Goal: Communication & Community: Answer question/provide support

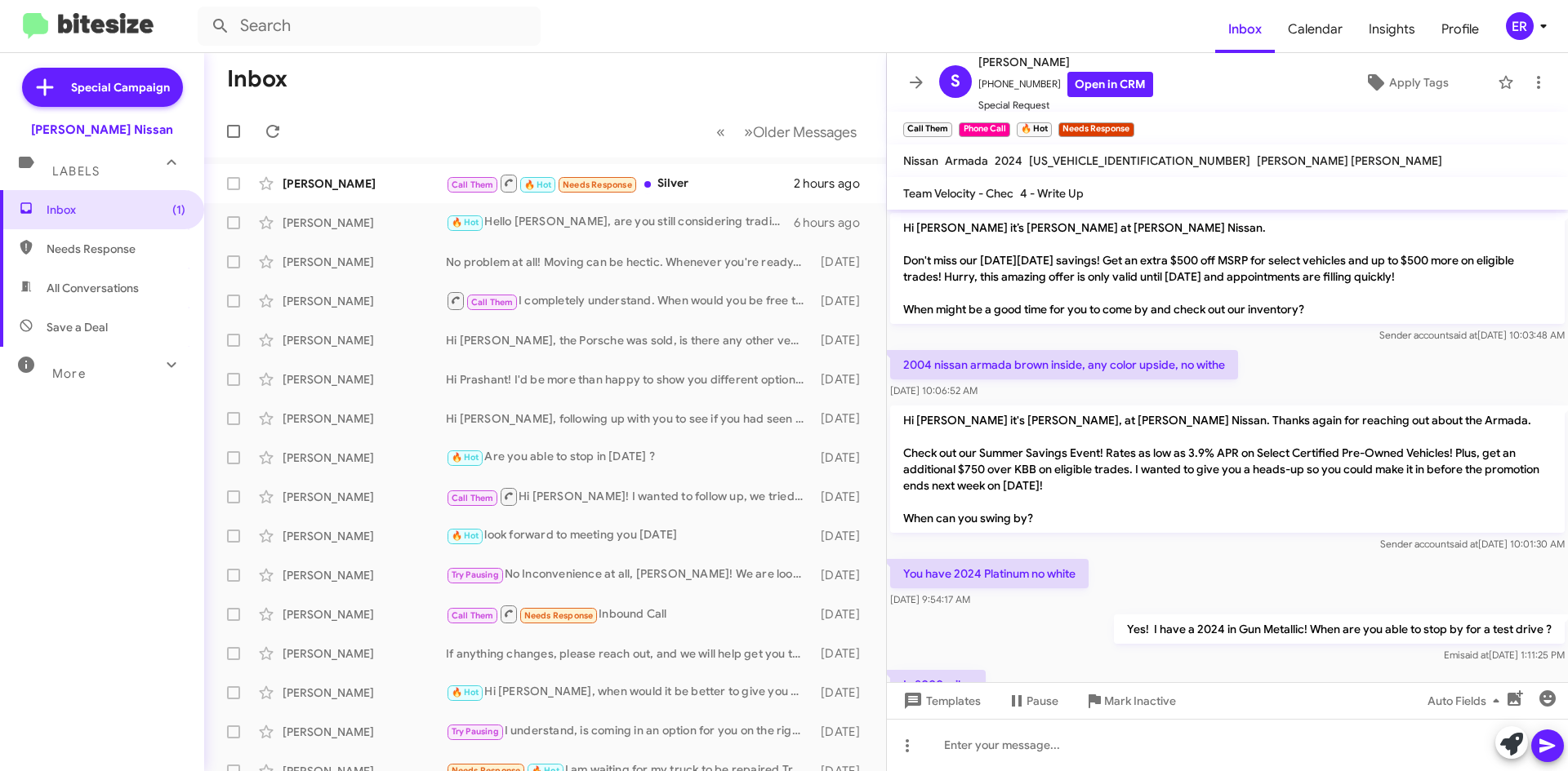
scroll to position [915, 0]
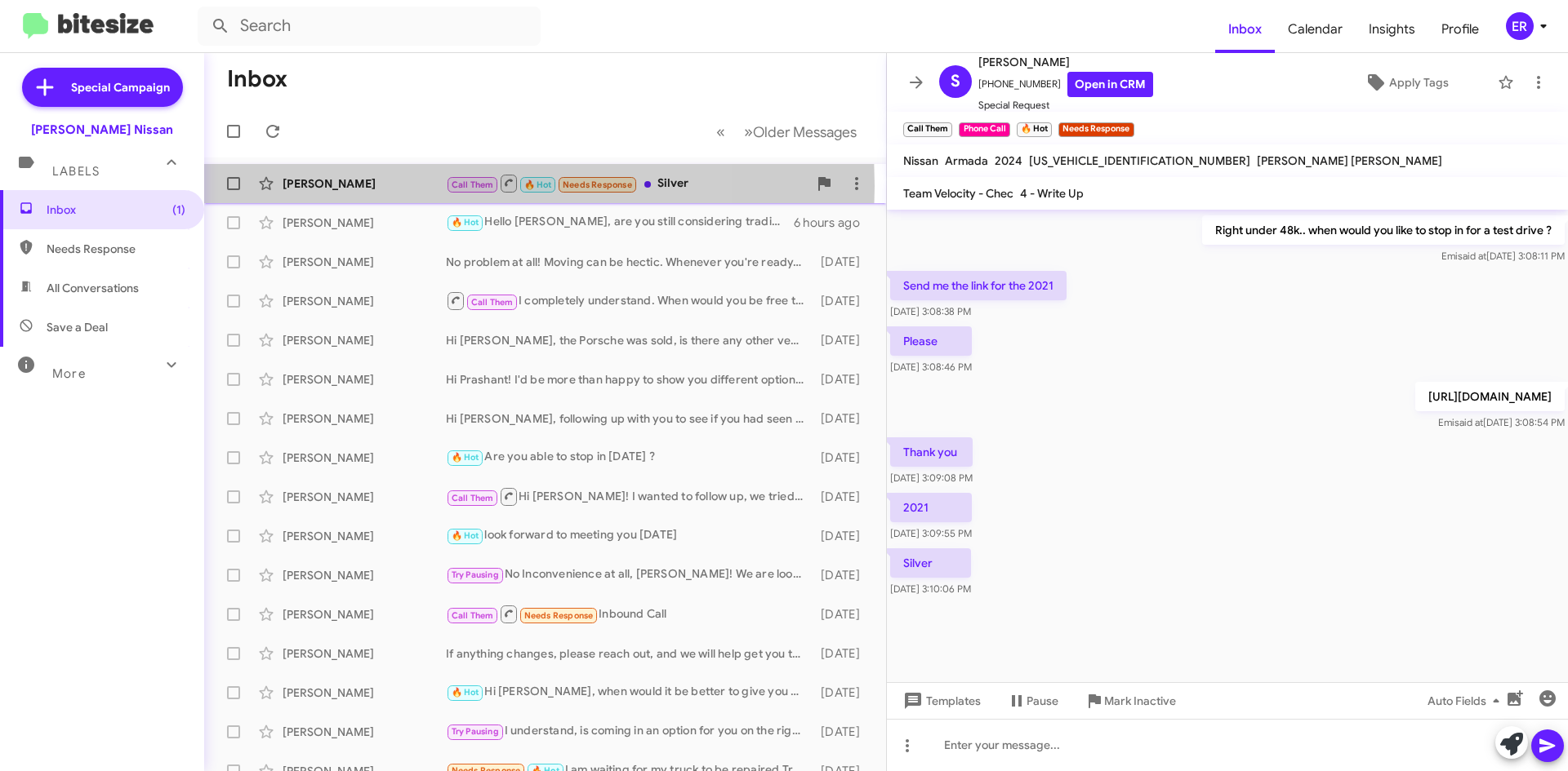
click at [388, 186] on div "[PERSON_NAME]" at bounding box center [364, 183] width 163 height 16
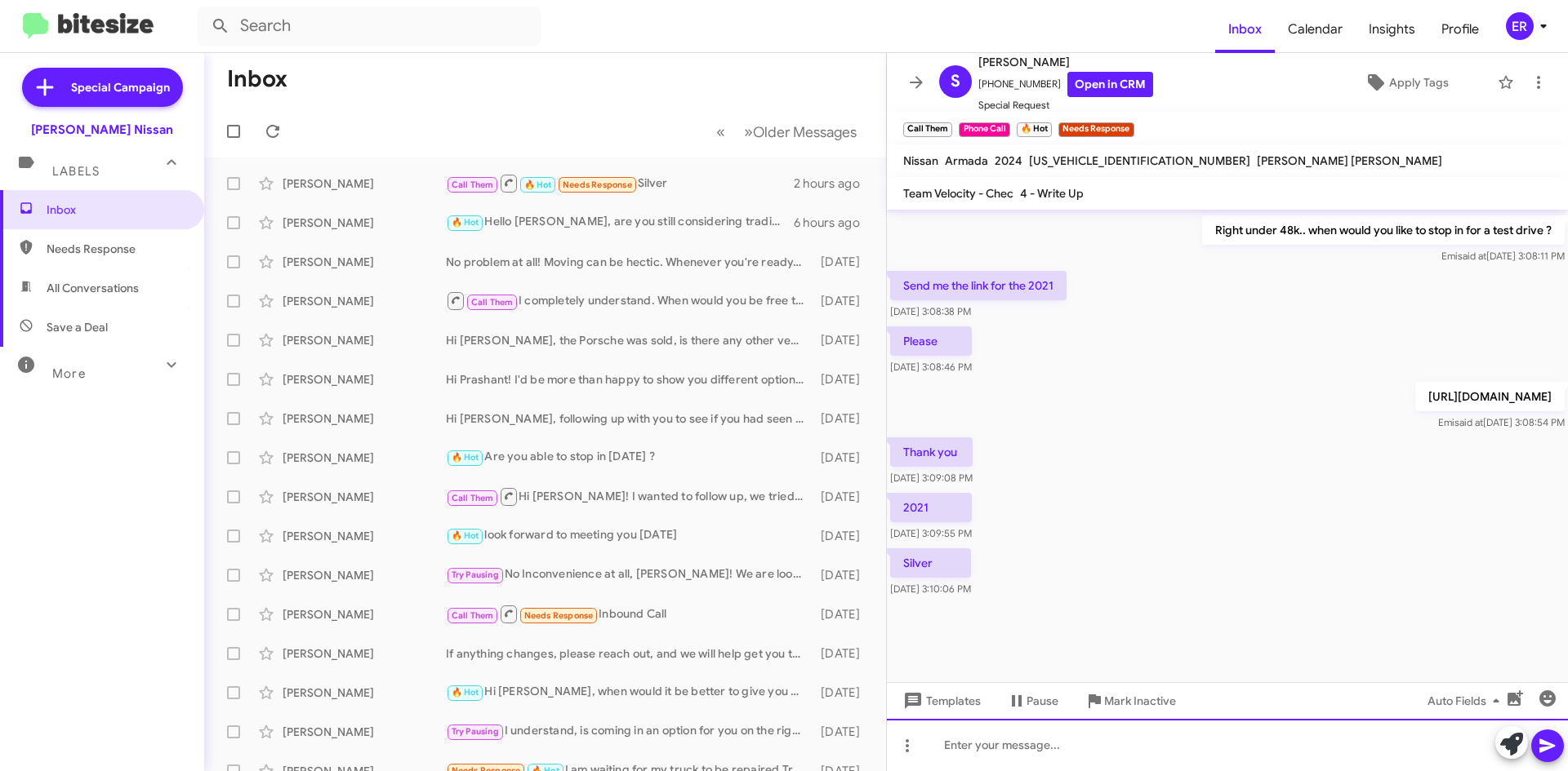
click at [1079, 753] on div at bounding box center [1227, 745] width 681 height 52
paste div
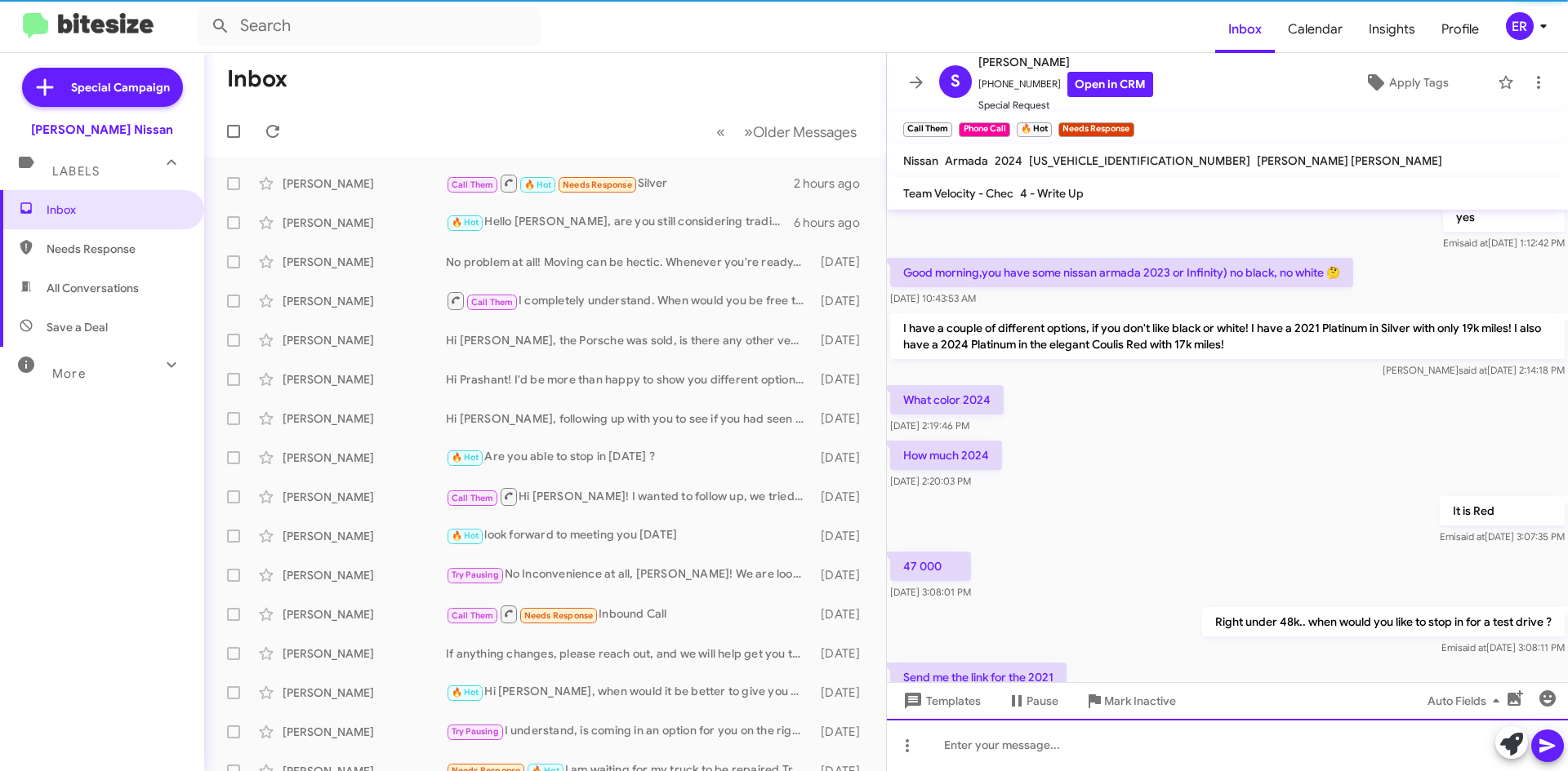
scroll to position [0, 0]
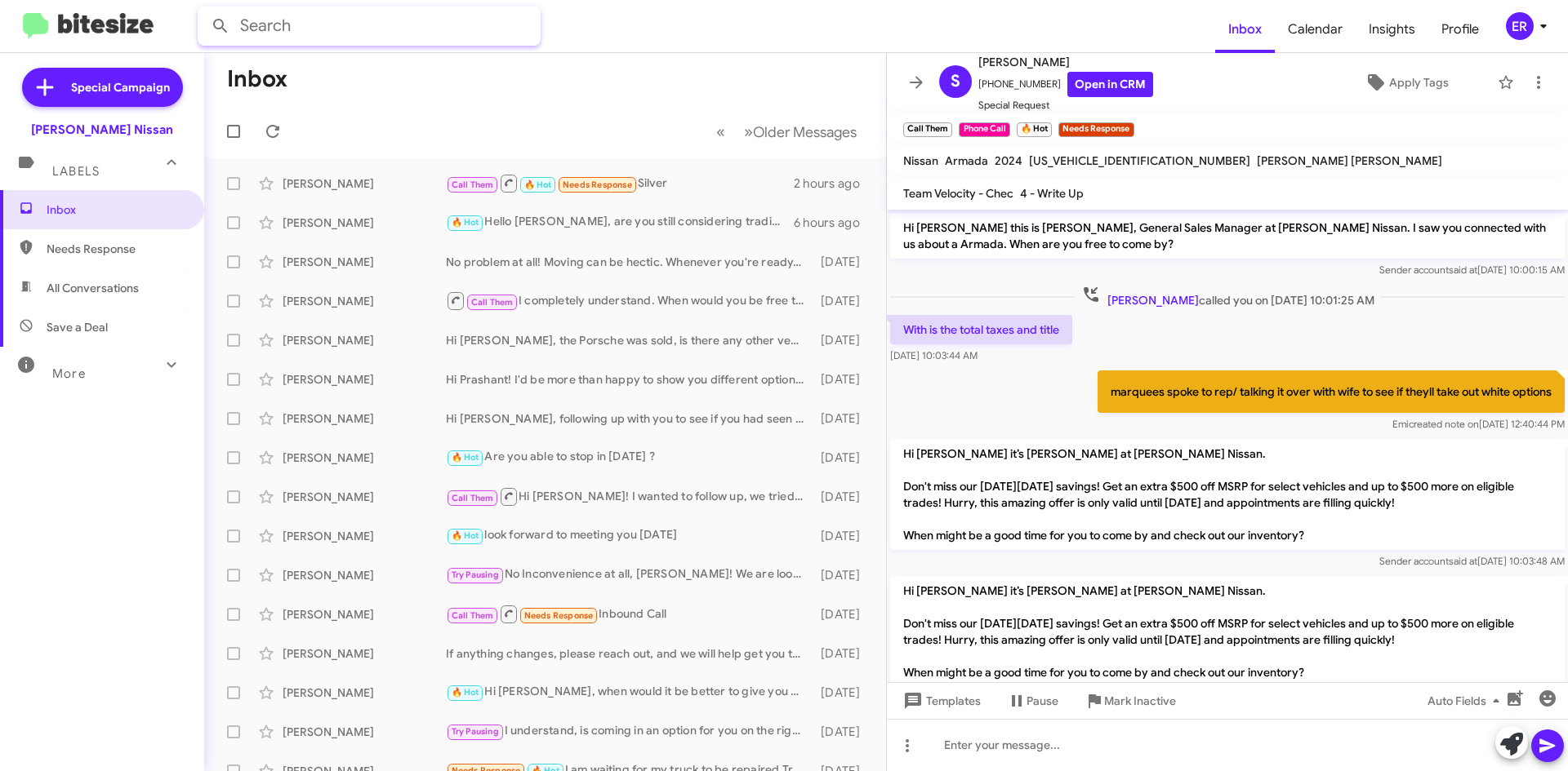
click at [294, 34] on input "text" at bounding box center [369, 26] width 343 height 40
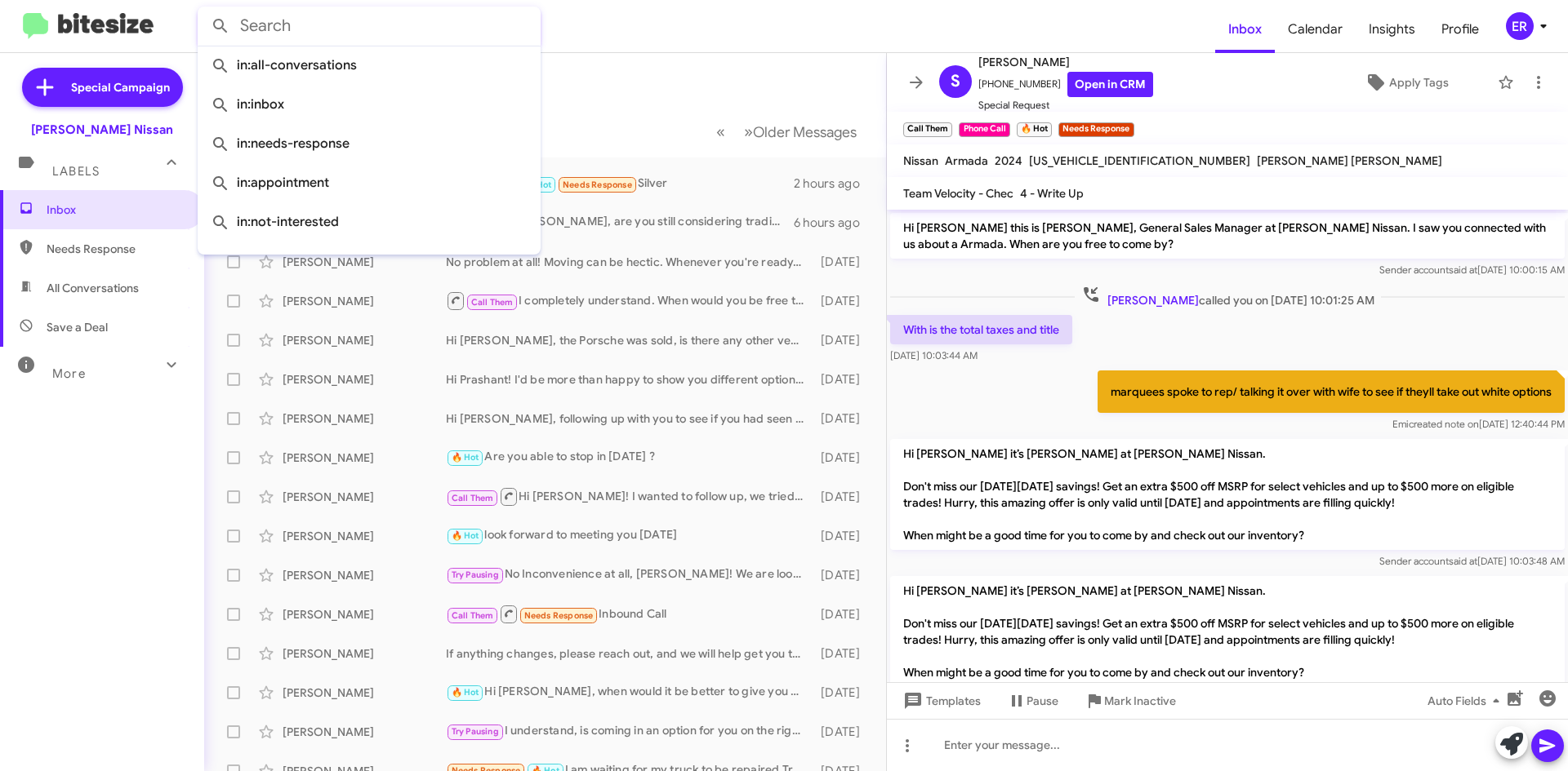
paste input "[URL][DOMAIN_NAME]"
type input "[URL][DOMAIN_NAME]"
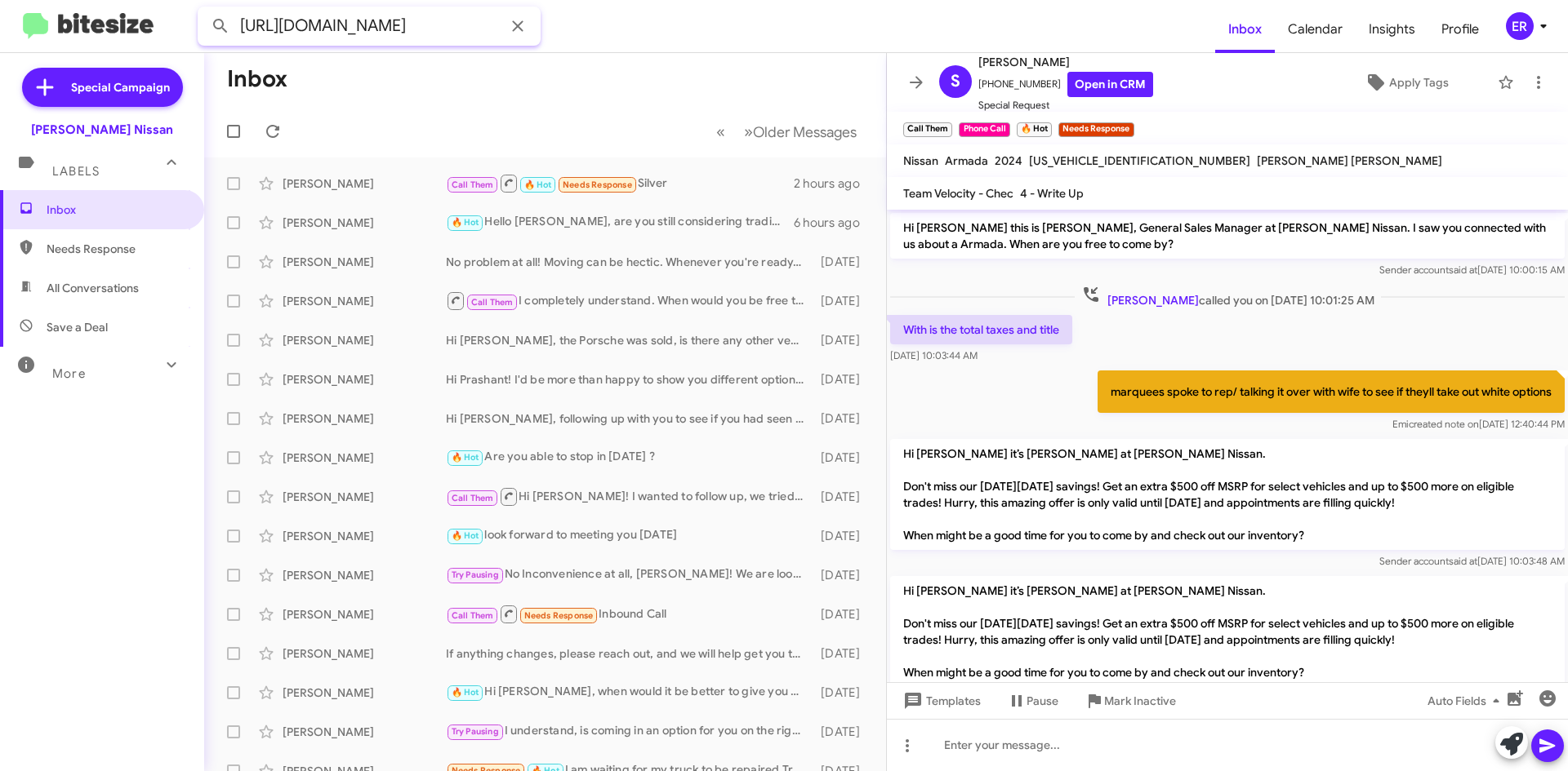
drag, startPoint x: 495, startPoint y: 26, endPoint x: 209, endPoint y: 13, distance: 286.3
click at [209, 13] on input "[URL][DOMAIN_NAME]" at bounding box center [369, 26] width 343 height 40
type input "8322965508"
click at [204, 10] on button at bounding box center [220, 26] width 33 height 33
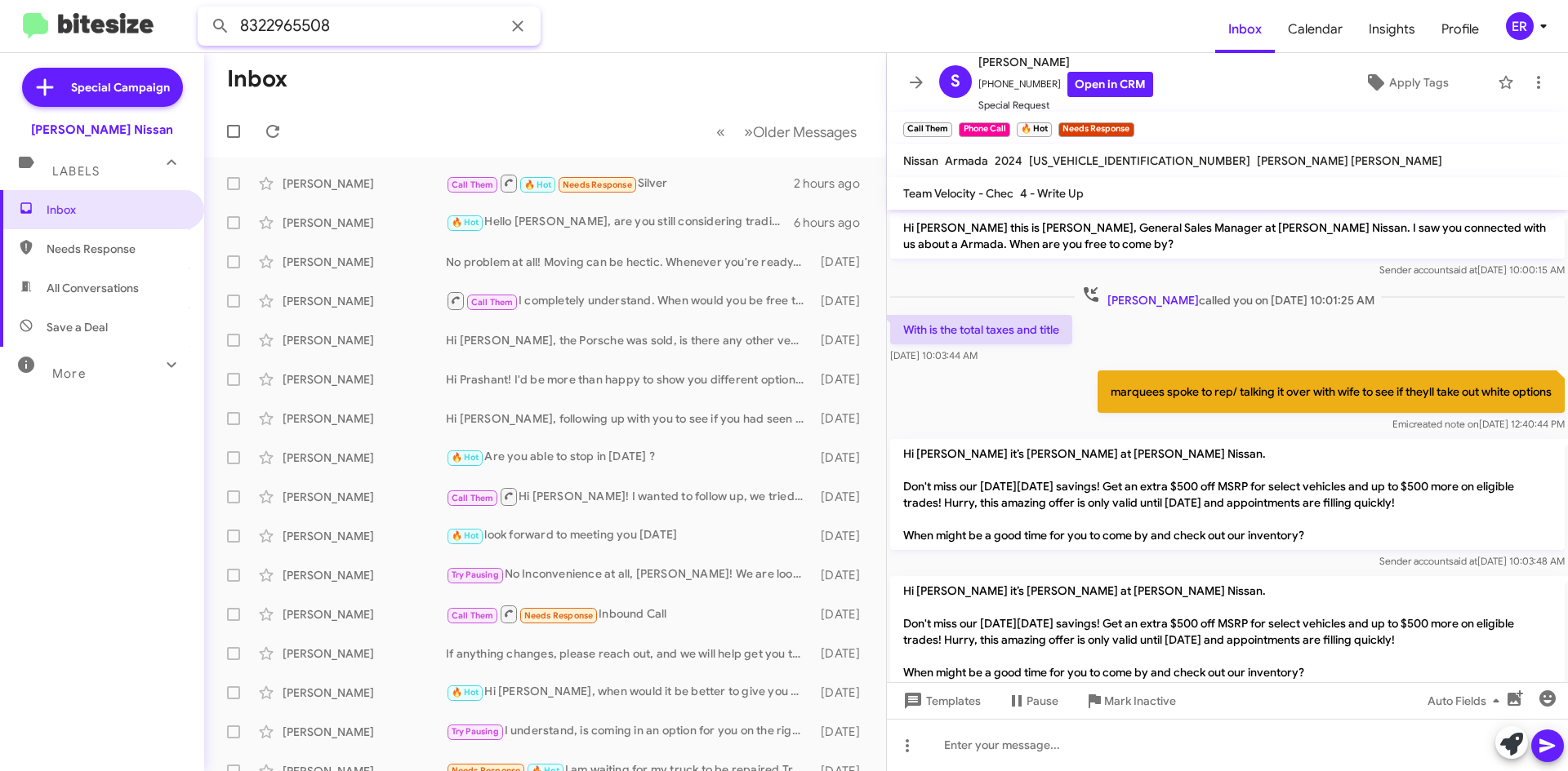
click at [328, 22] on input "8322965508" at bounding box center [369, 26] width 343 height 40
click at [350, 24] on input "8322965508" at bounding box center [369, 26] width 343 height 40
drag, startPoint x: 334, startPoint y: 18, endPoint x: 48, endPoint y: 34, distance: 286.4
click at [48, 34] on mat-toolbar "8322965508 Inbox Calendar Insights Profile ER" at bounding box center [784, 26] width 1568 height 52
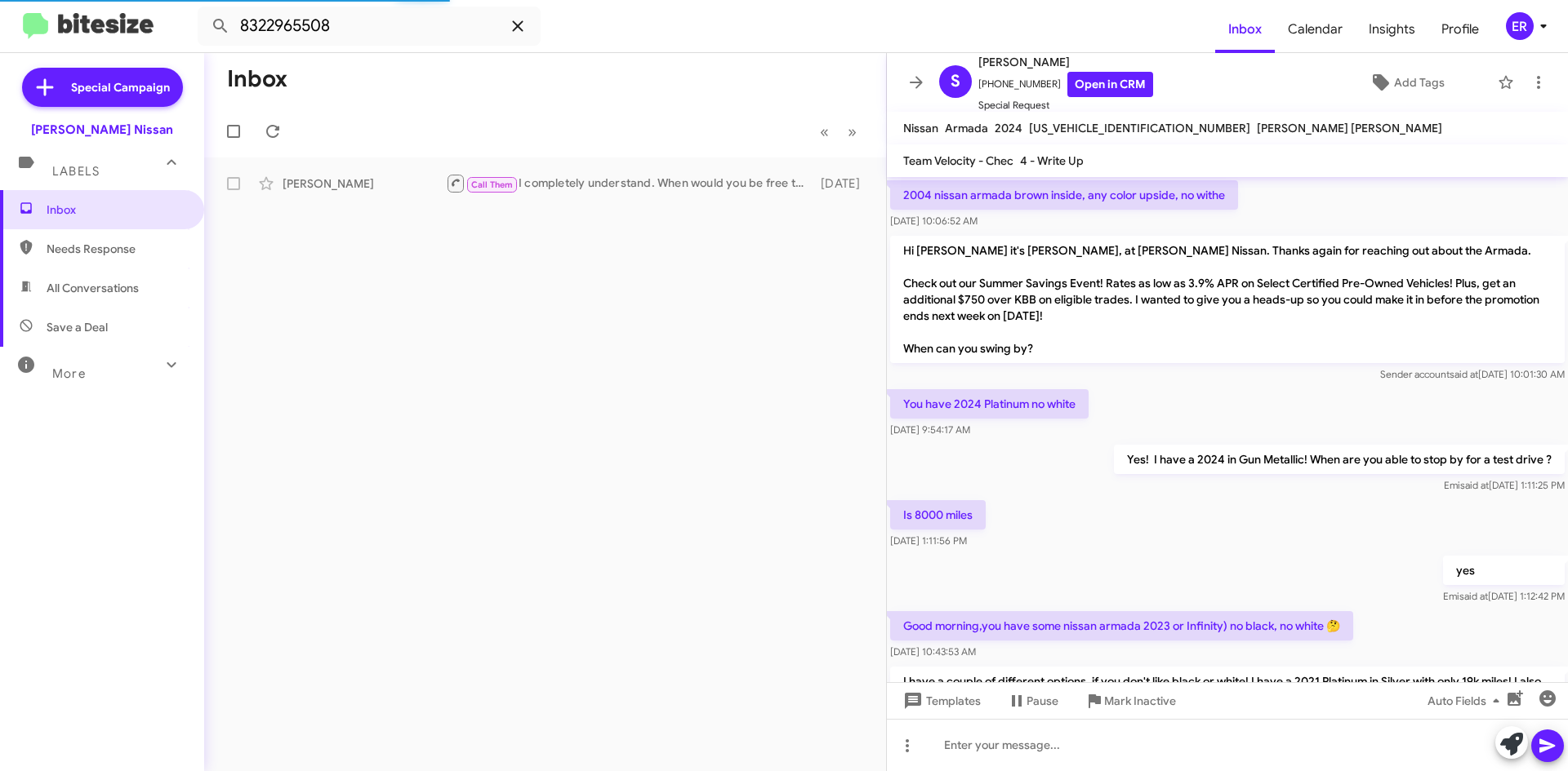
scroll to position [800, 0]
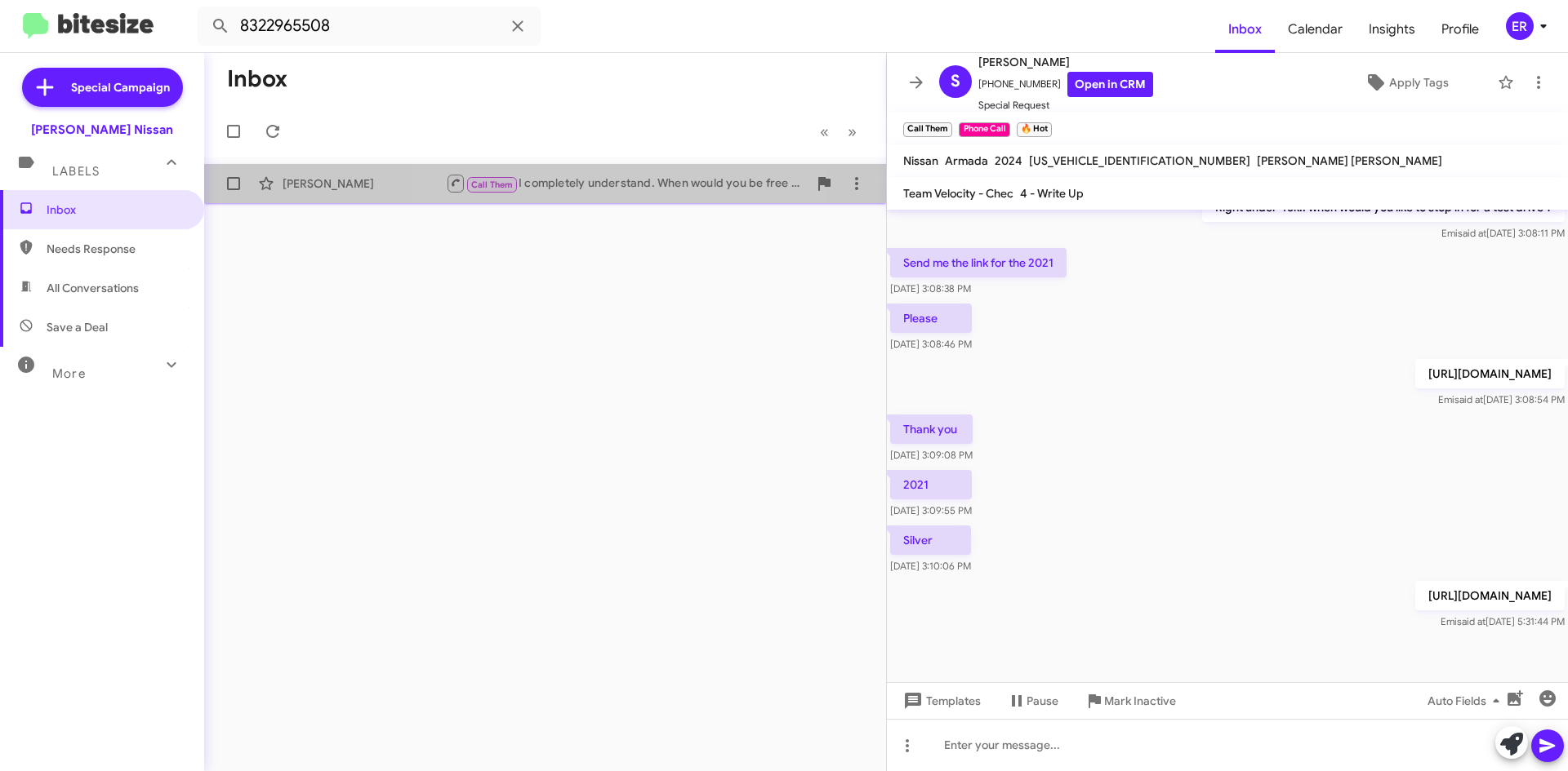
click at [560, 194] on div "Brenna Rodriguez Call Them I completely understand. When would you be free to s…" at bounding box center [544, 183] width 655 height 33
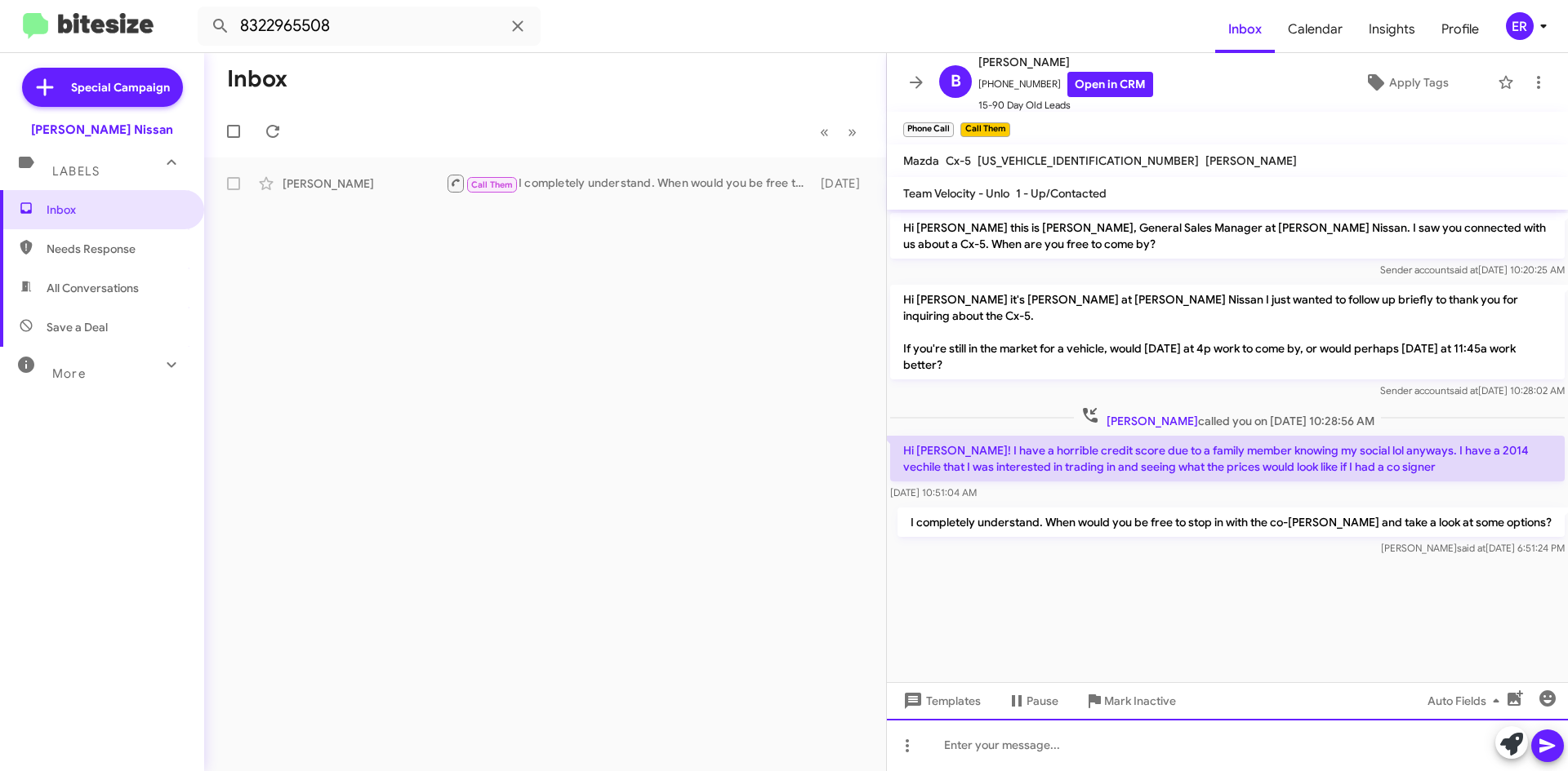
click at [1055, 759] on div at bounding box center [1227, 745] width 681 height 52
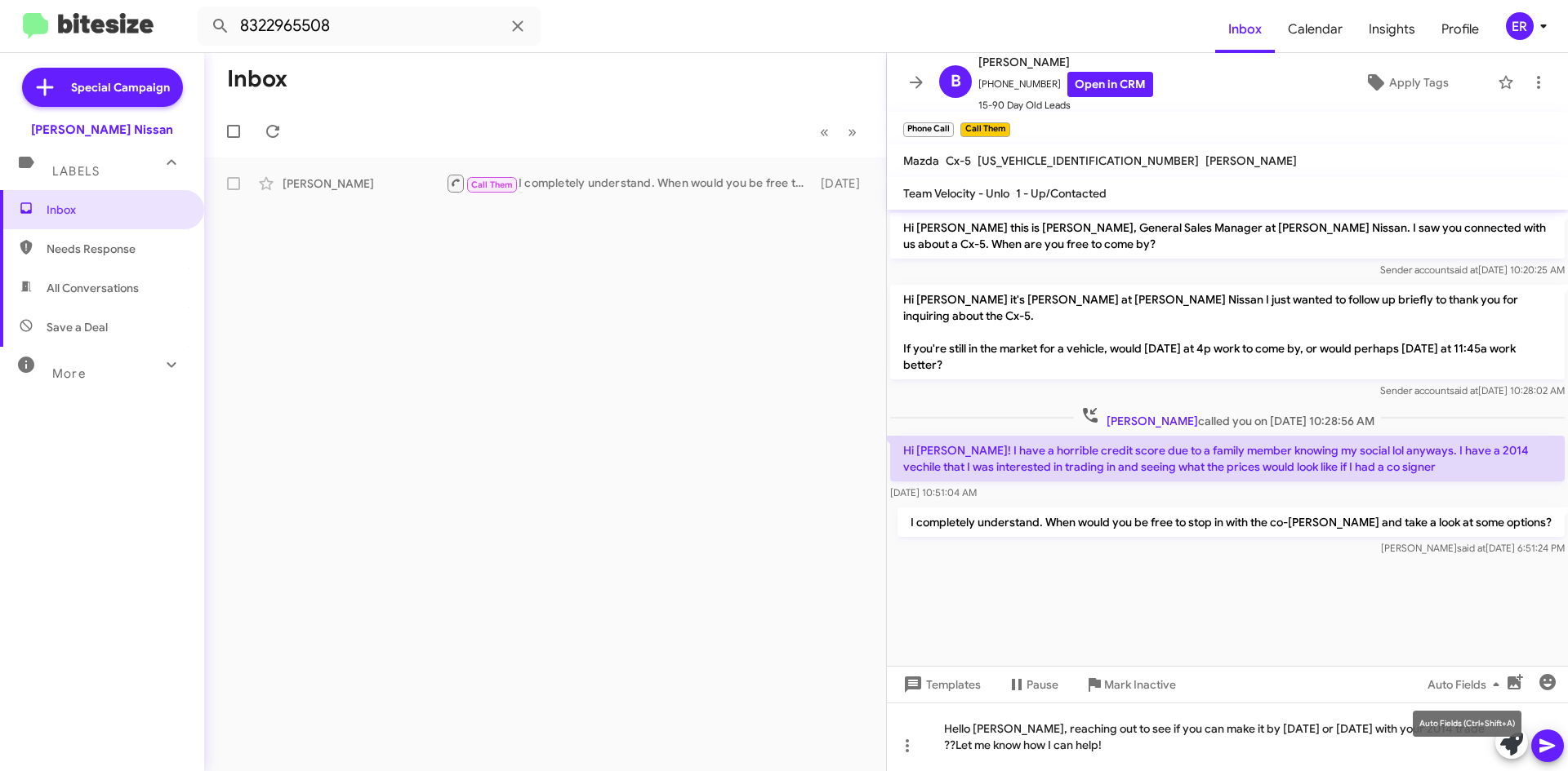
click at [1459, 732] on div "Auto Fields (Ctrl+Shift+A)" at bounding box center [1466, 723] width 109 height 26
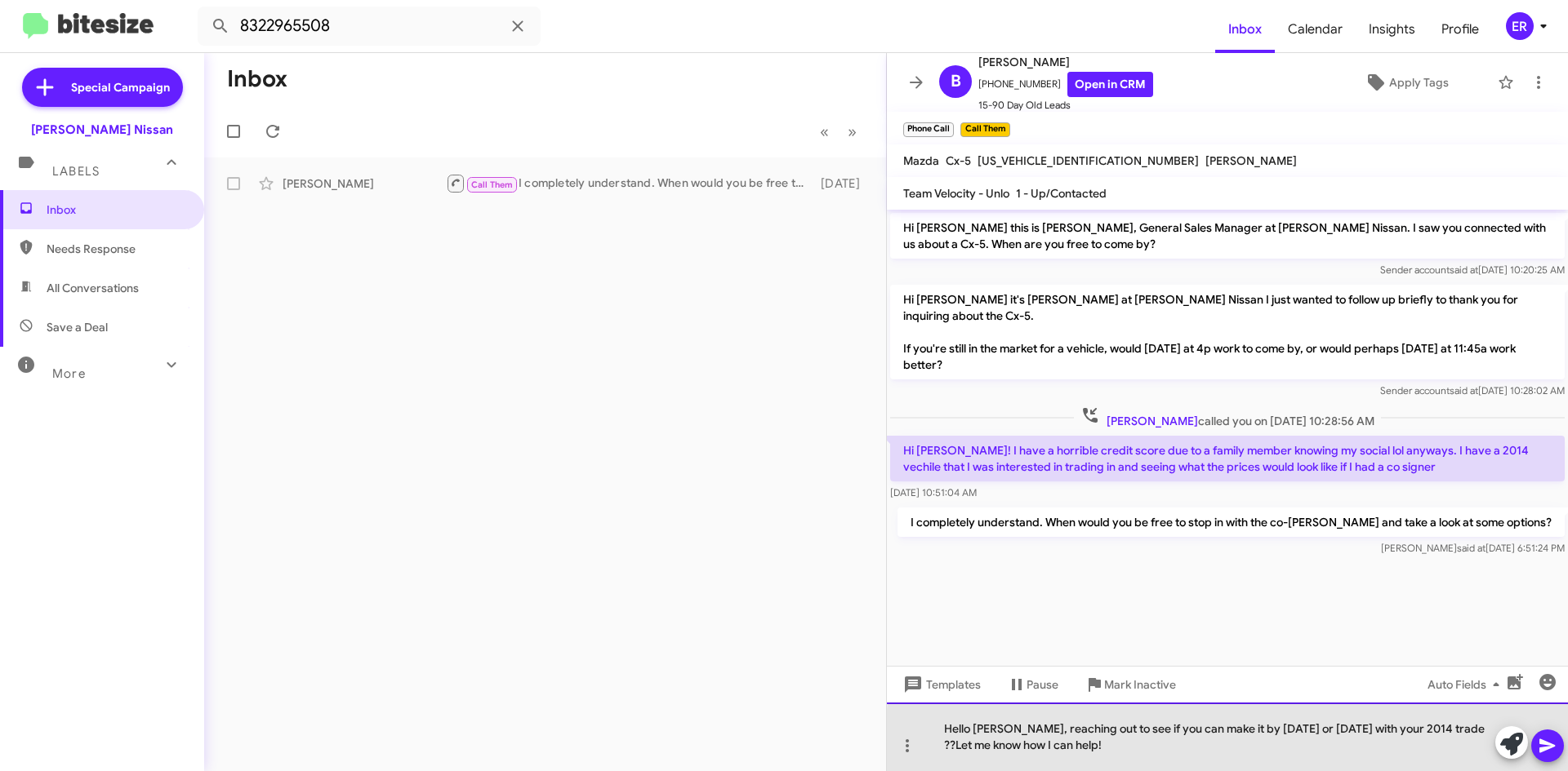
click at [1432, 749] on div "Hello Brenna, reaching out to see if you can make it by today or tomorrow with …" at bounding box center [1227, 737] width 681 height 69
click at [1459, 728] on div "Hello Brenna, reaching out to see if you can make it by today or tomorrow with …" at bounding box center [1227, 737] width 681 height 69
